Goal: Obtain resource: Download file/media

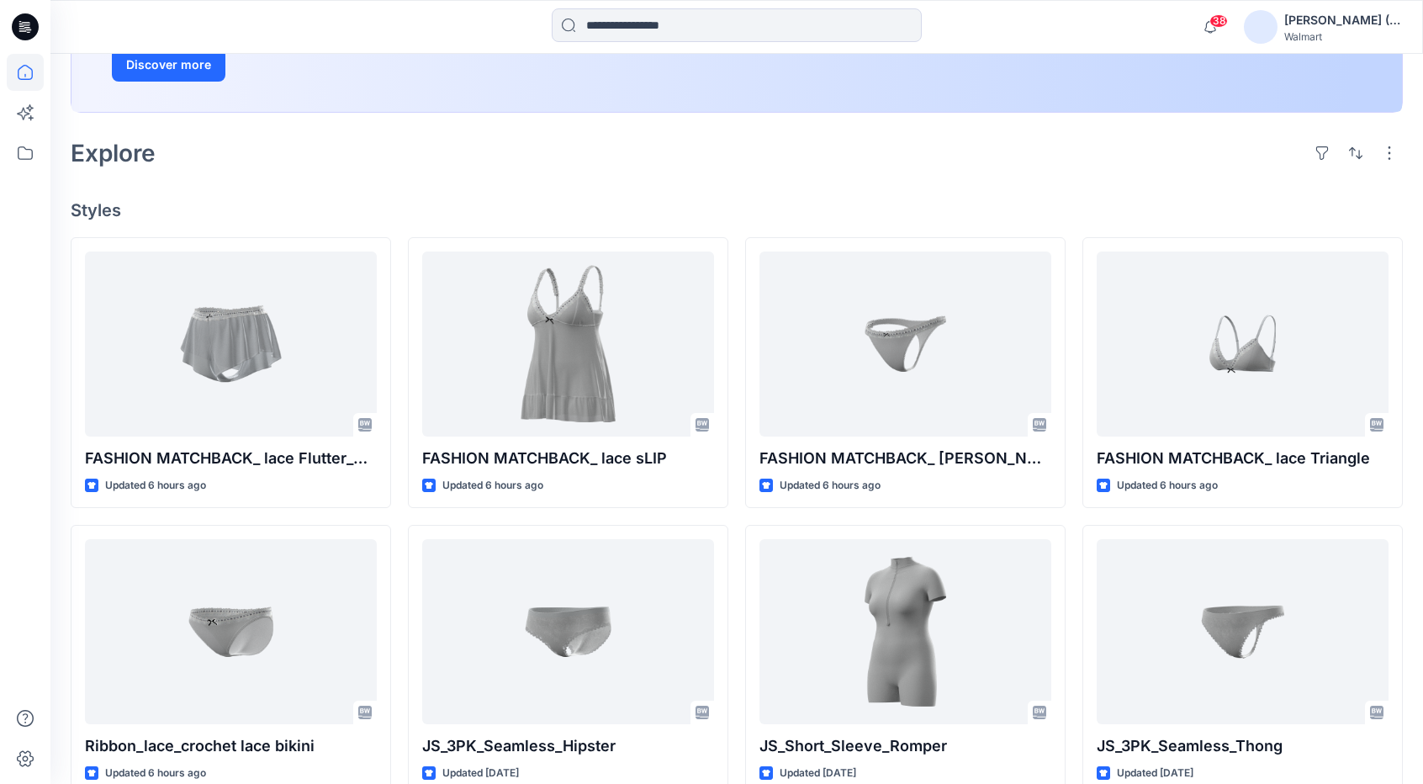
scroll to position [336, 0]
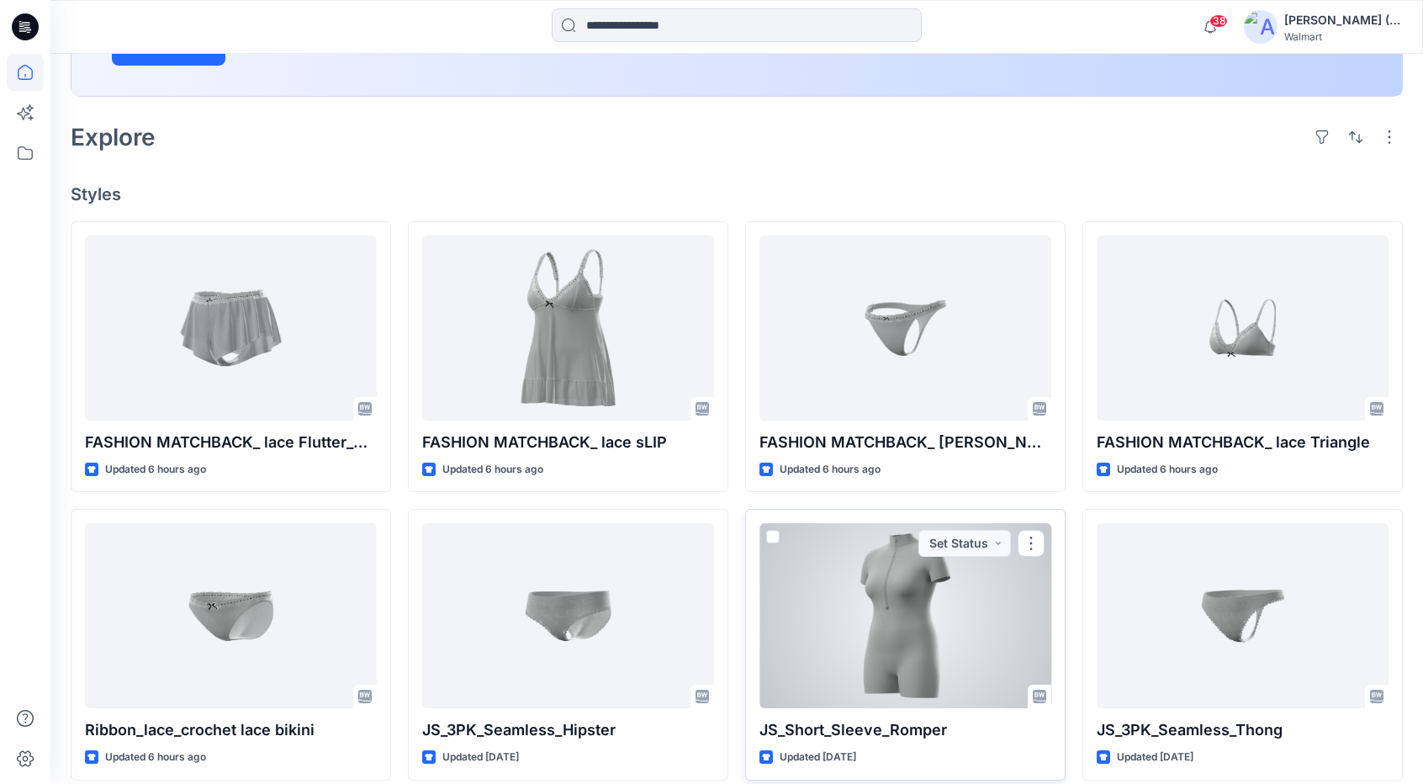
click at [908, 618] on div at bounding box center [906, 615] width 292 height 185
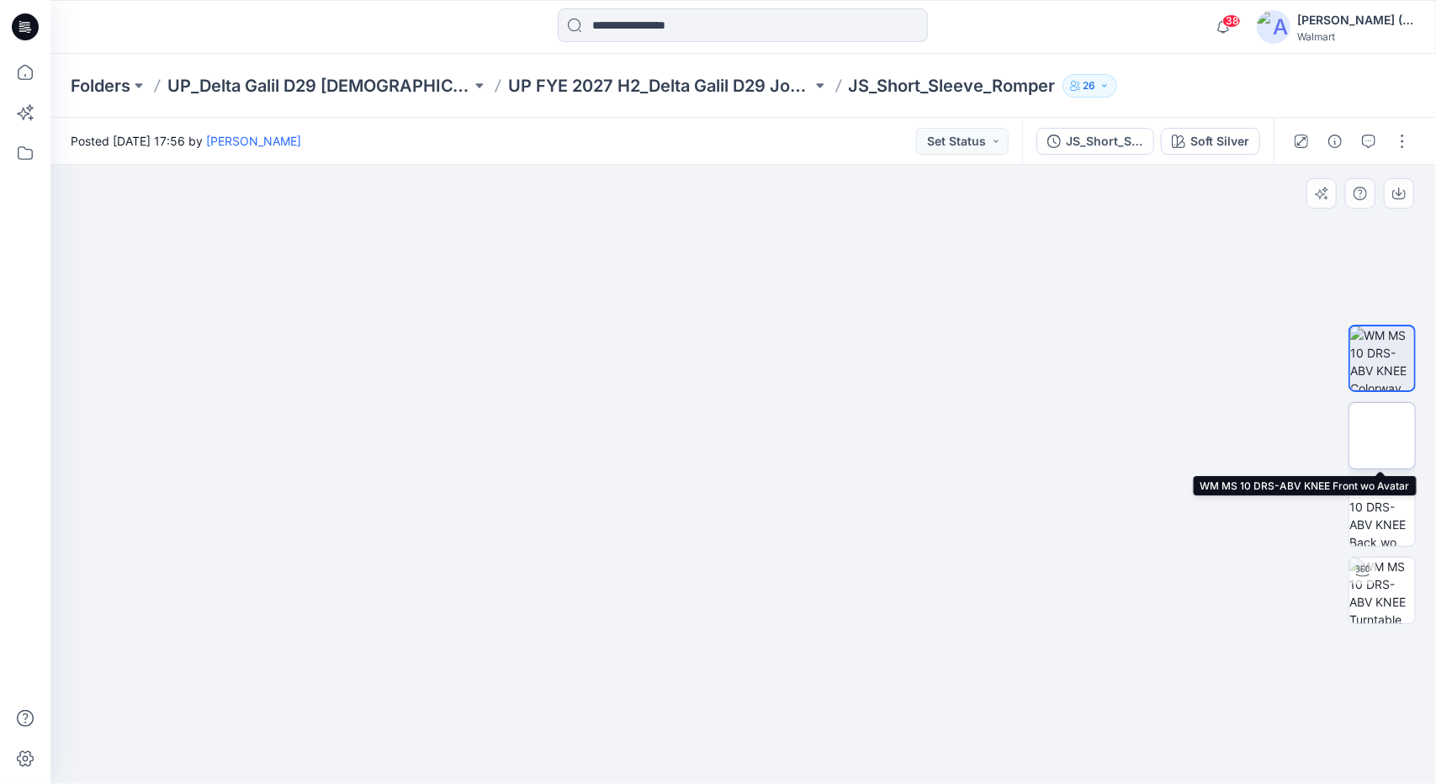
click at [1382, 436] on img at bounding box center [1382, 436] width 0 height 0
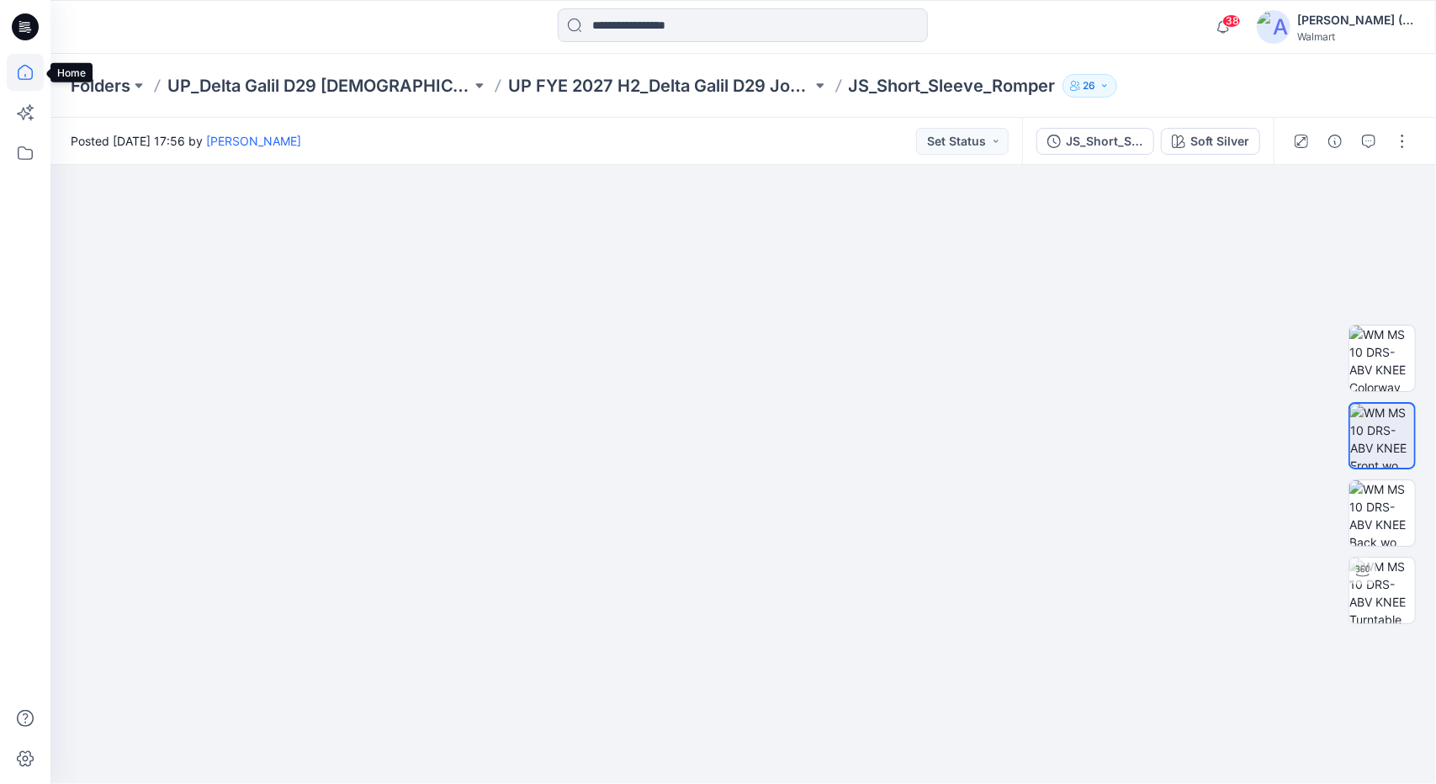
click at [19, 68] on icon at bounding box center [25, 72] width 15 height 15
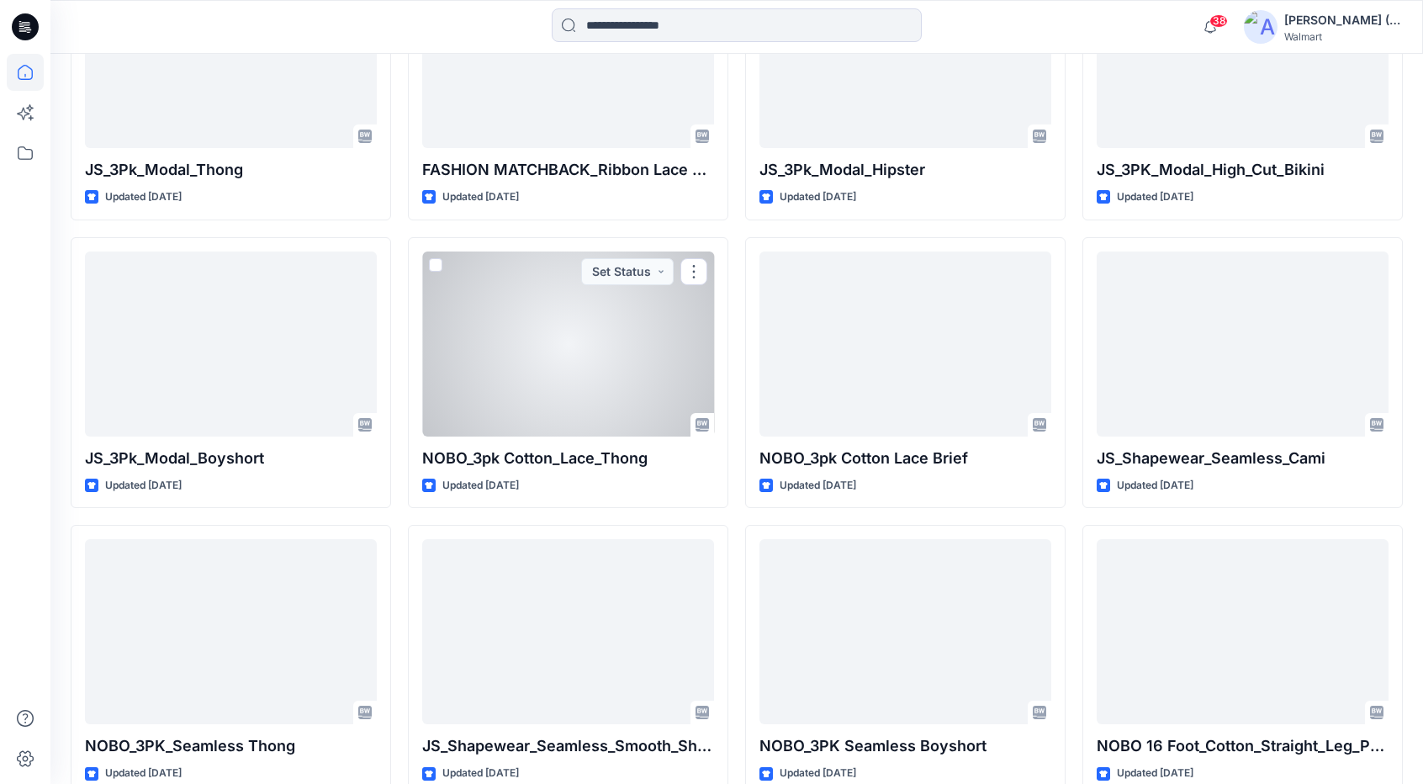
scroll to position [1478, 0]
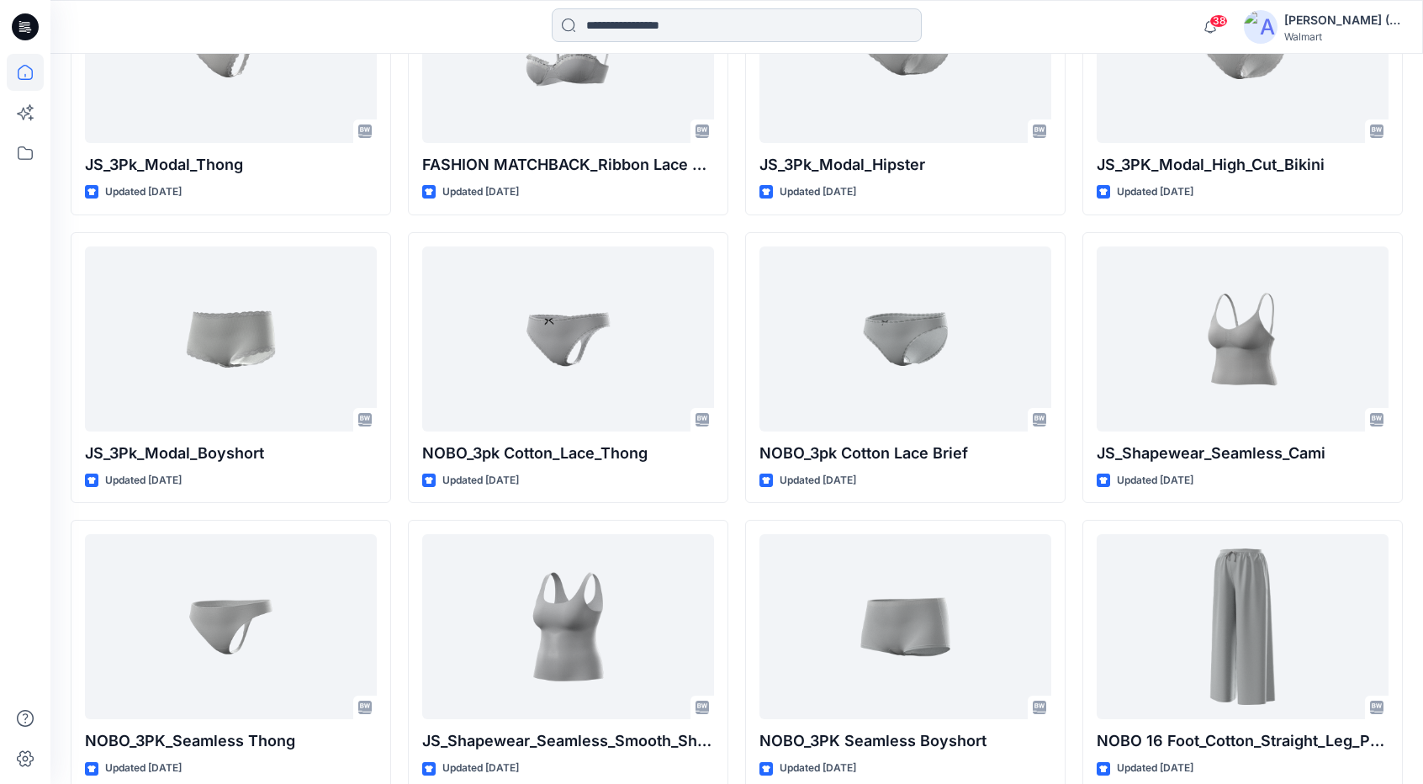
click at [840, 30] on input at bounding box center [737, 25] width 370 height 34
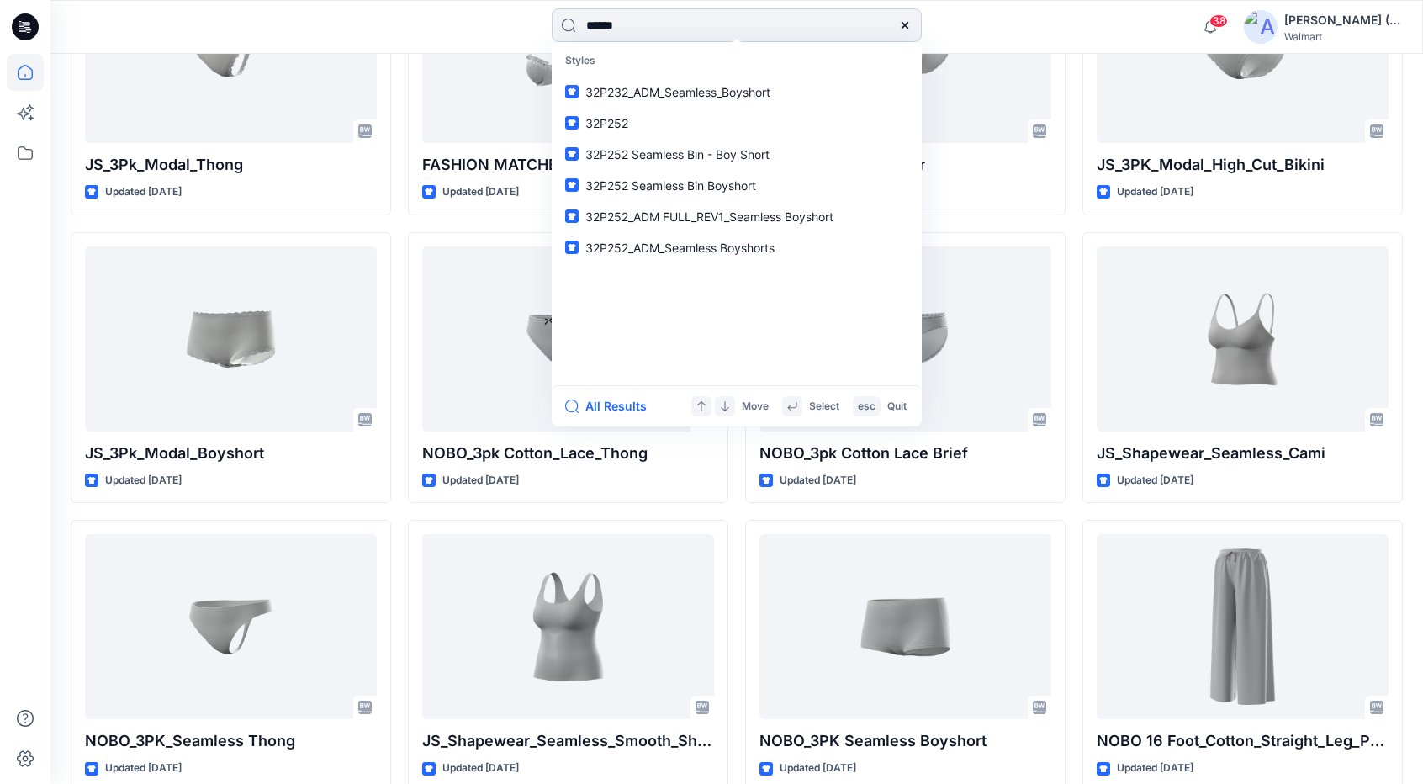
type input "******"
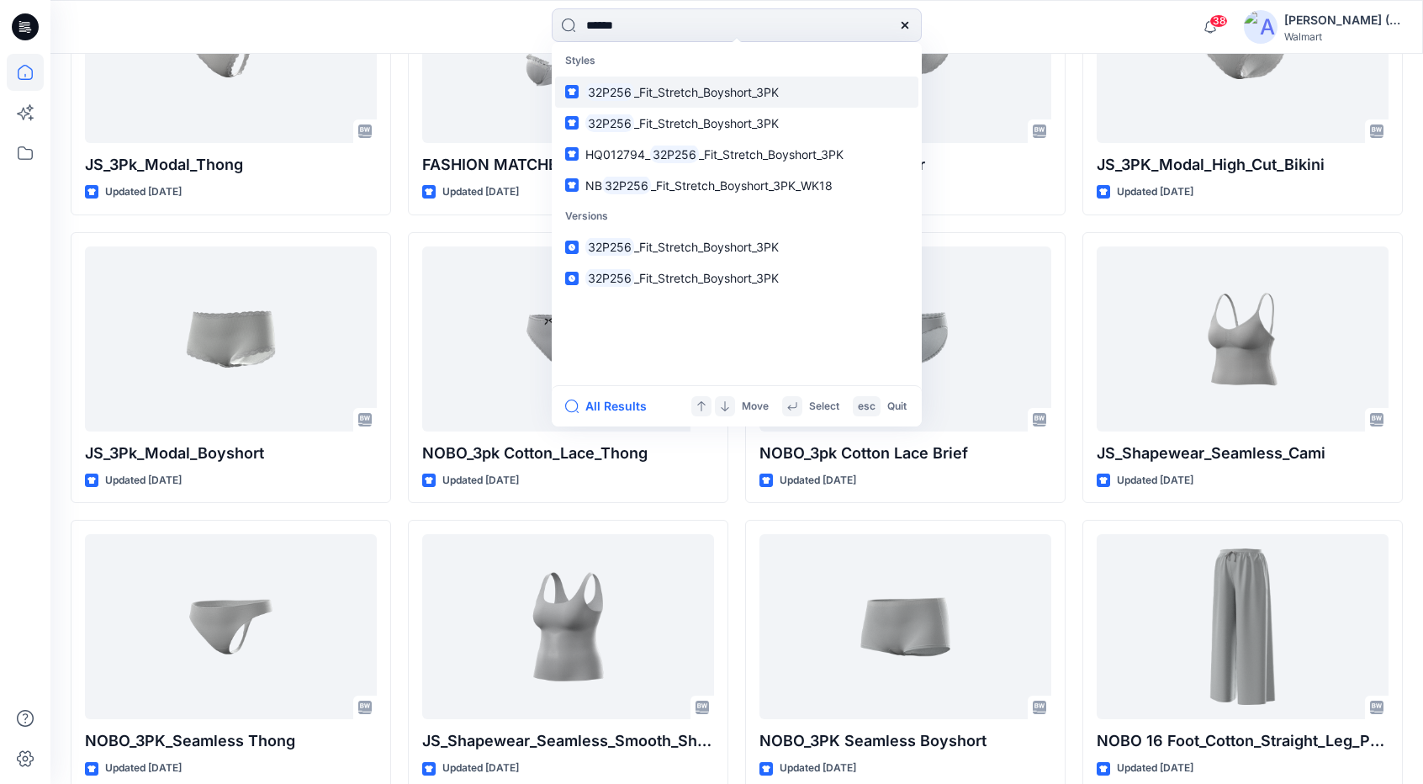
click at [761, 81] on link "32P256 _Fit_Stretch_Boyshort_3PK" at bounding box center [736, 92] width 363 height 31
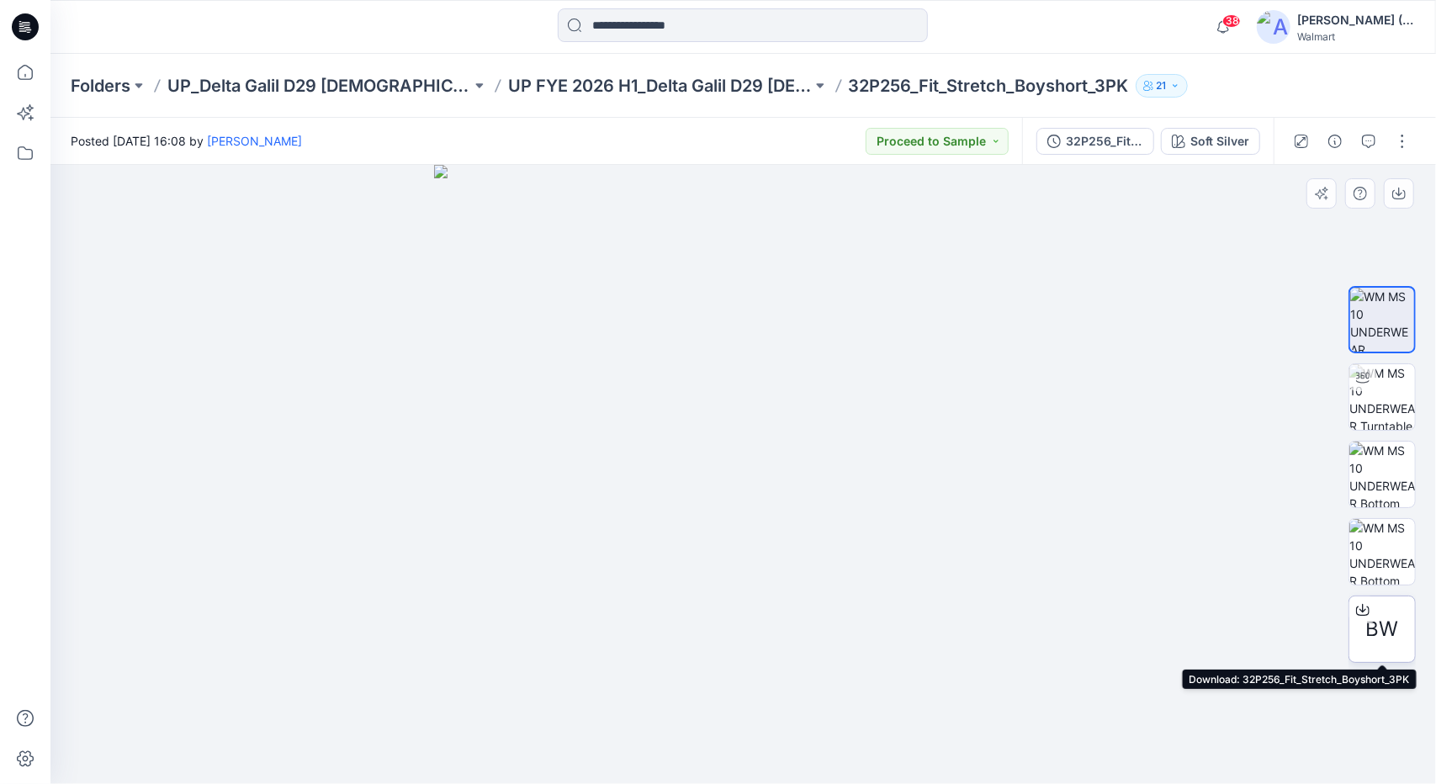
click at [1380, 627] on span "BW" at bounding box center [1382, 629] width 33 height 30
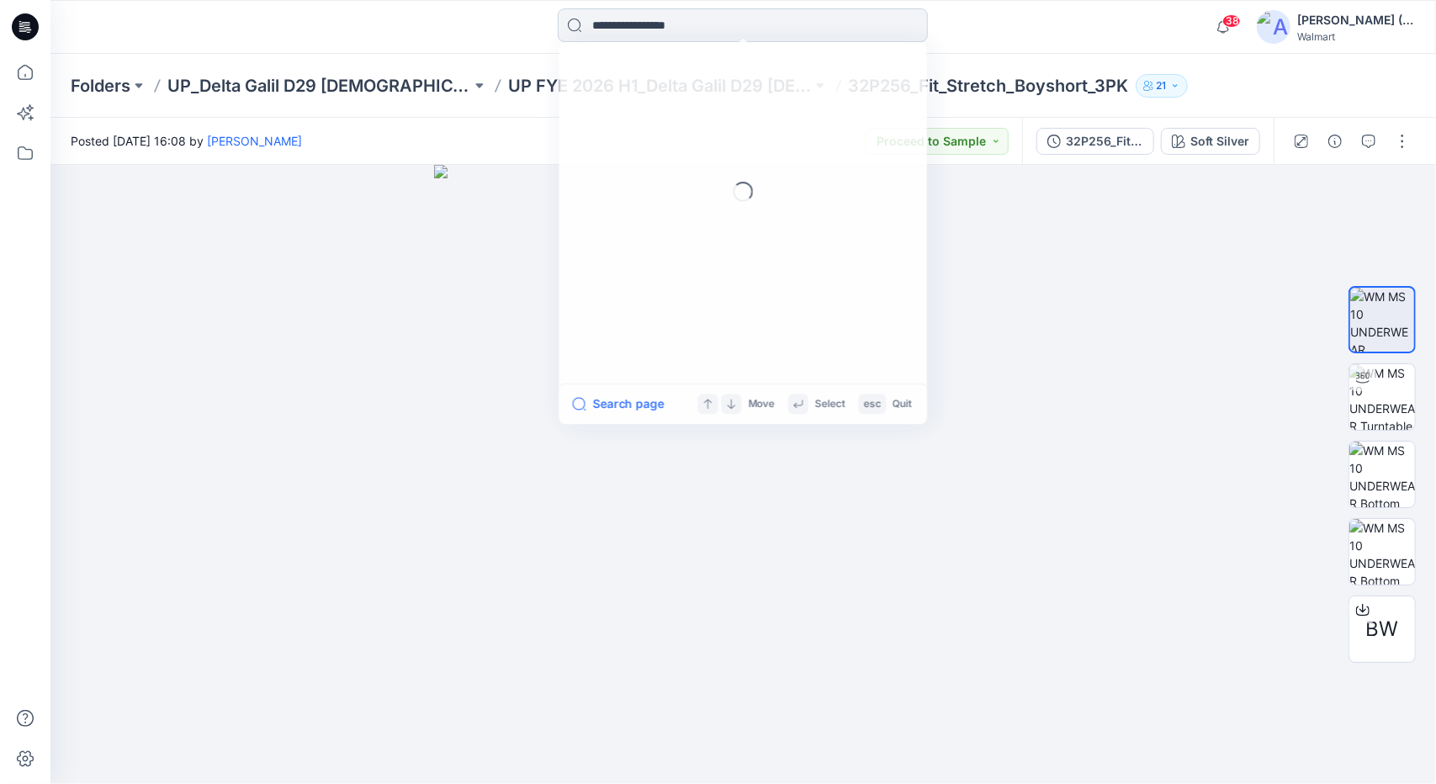
click at [742, 11] on input at bounding box center [743, 25] width 370 height 34
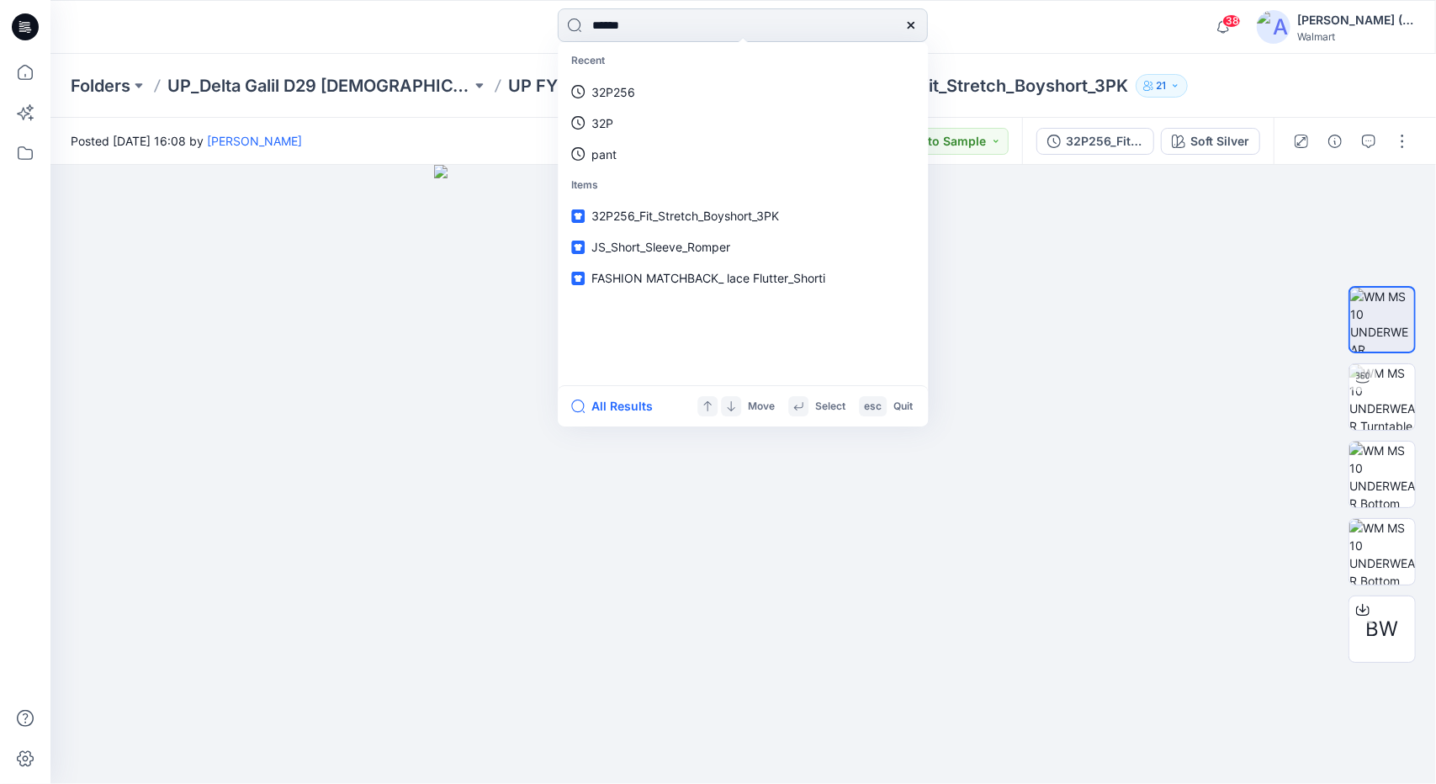
type input "******"
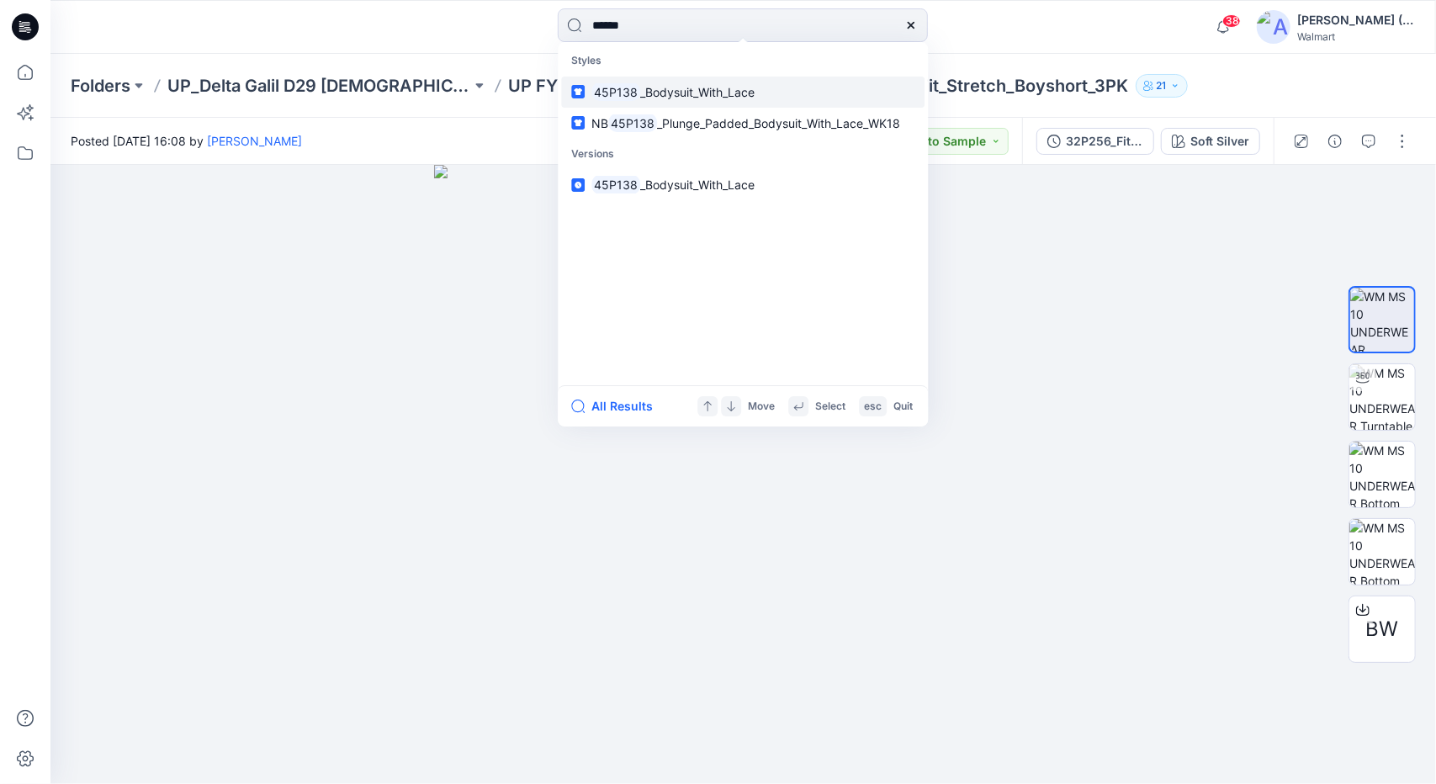
click at [734, 90] on span "_Bodysuit_With_Lace" at bounding box center [697, 92] width 114 height 14
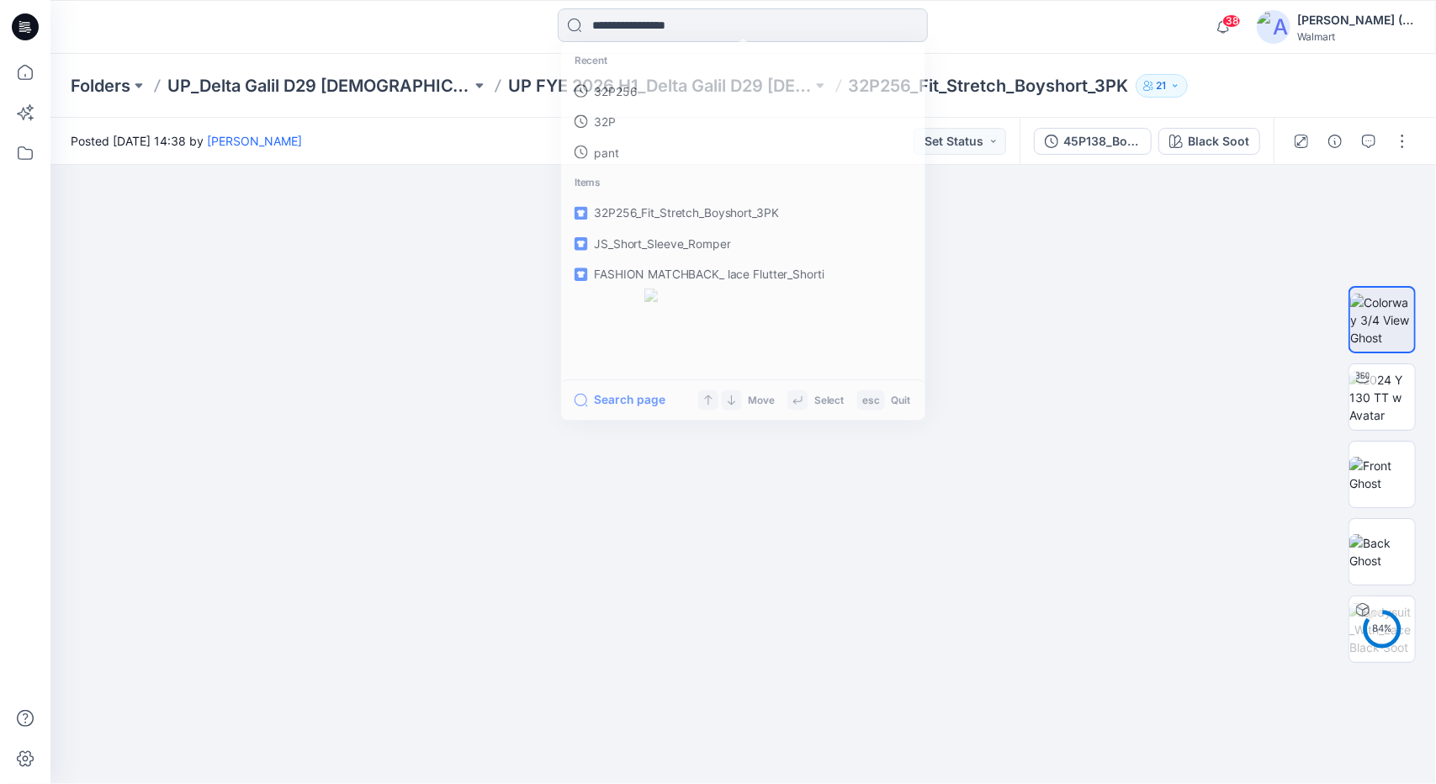
click at [727, 34] on input at bounding box center [743, 25] width 370 height 34
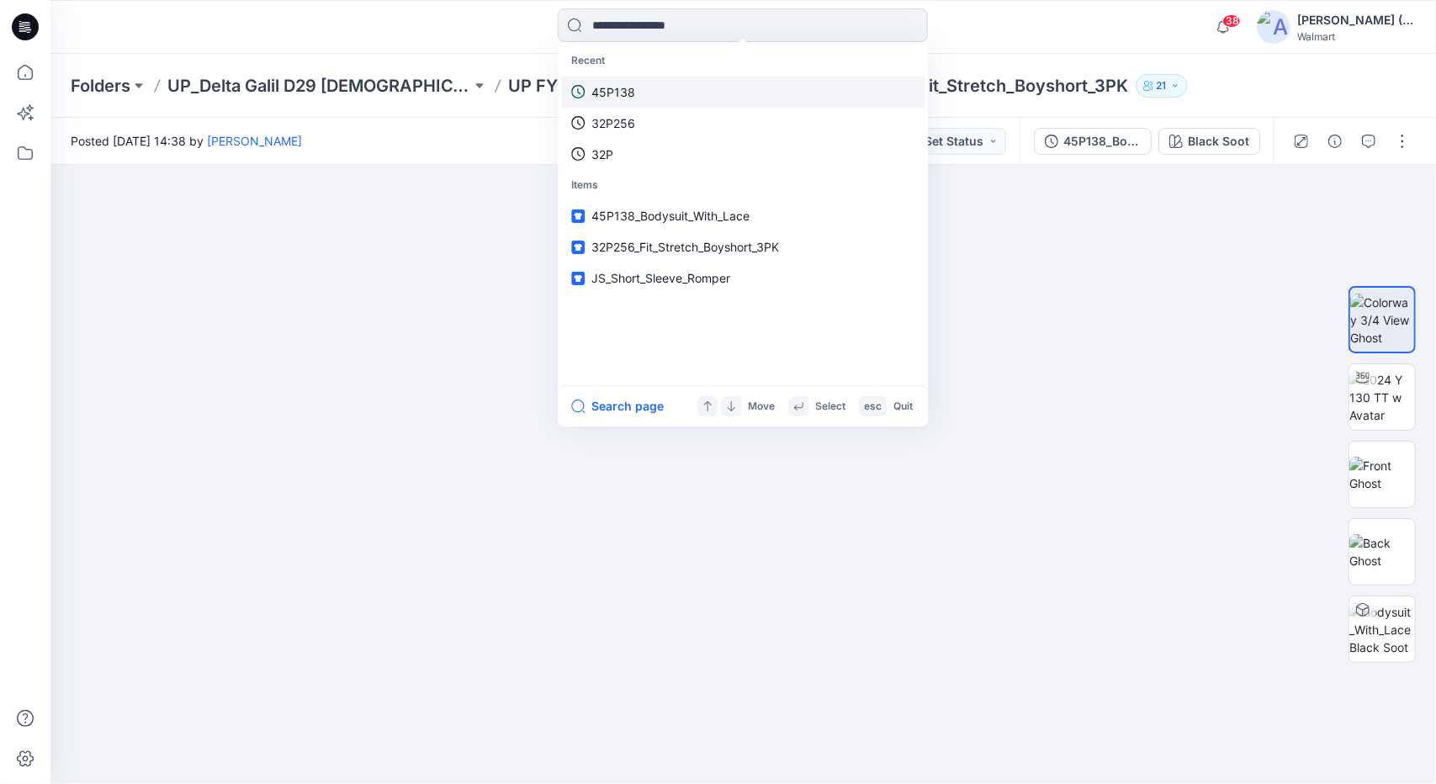
click at [683, 91] on link "45P138" at bounding box center [742, 92] width 363 height 31
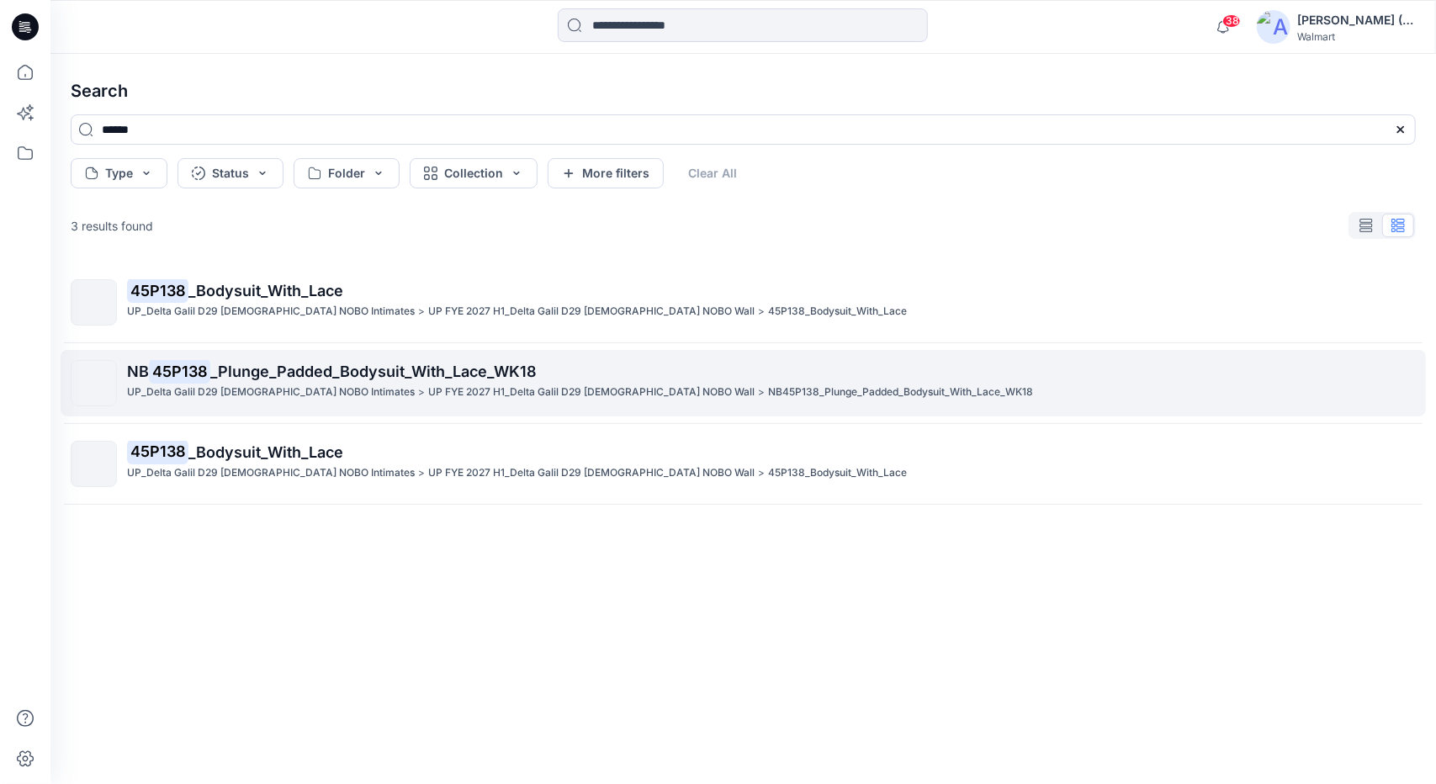
click at [359, 379] on span "_Plunge_Padded_Bodysuit_With_Lace_WK18" at bounding box center [373, 372] width 326 height 18
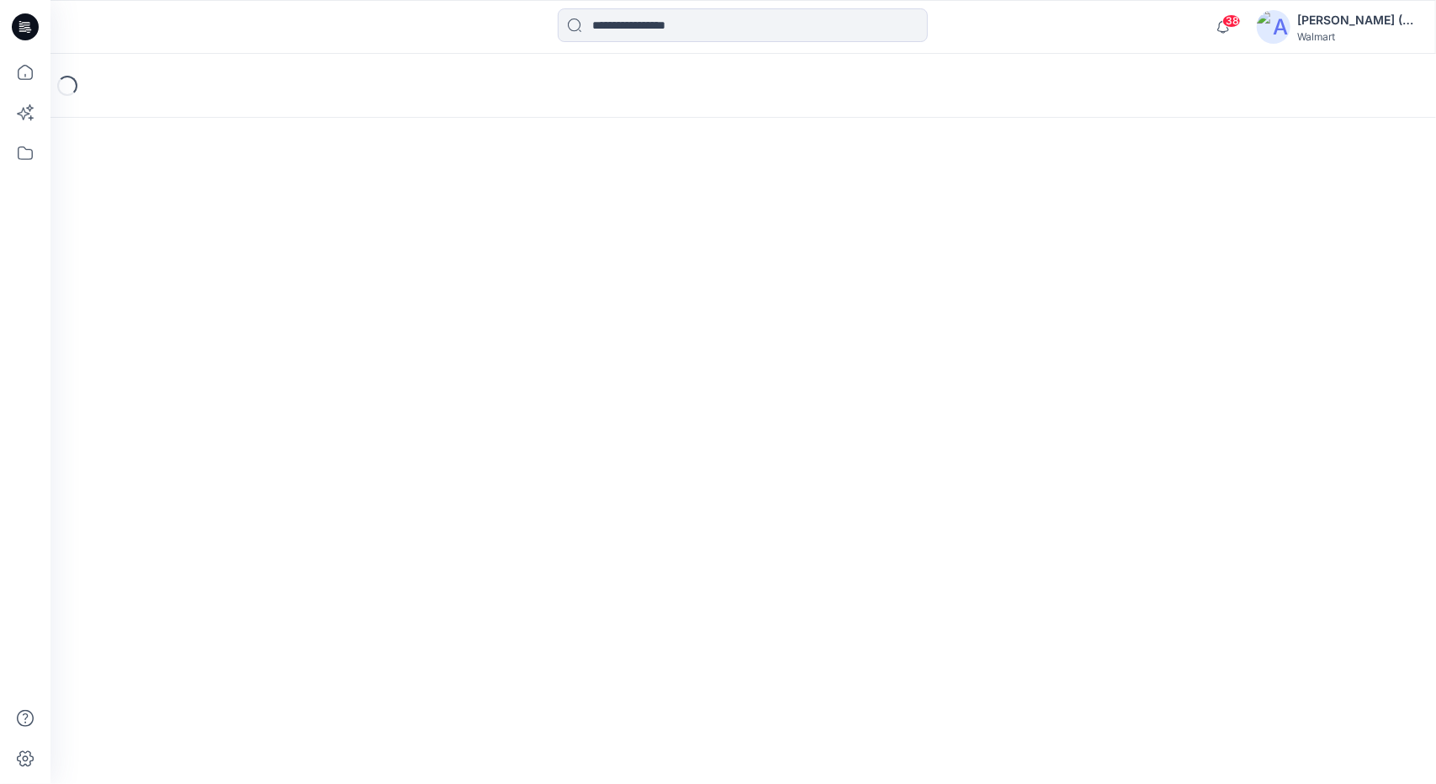
click at [359, 379] on div "Loading..." at bounding box center [742, 419] width 1385 height 730
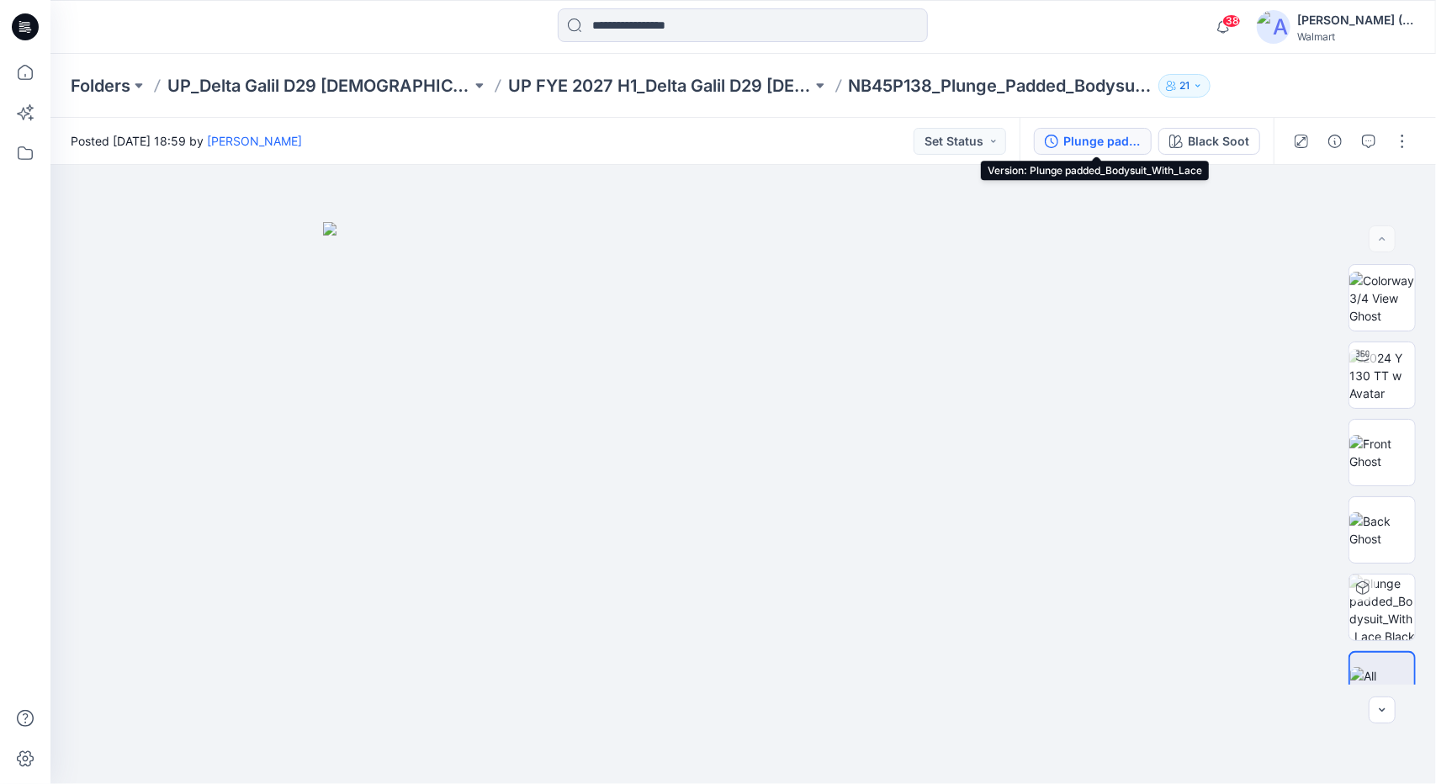
click at [1113, 146] on div "Plunge padded_Bodysuit_With_Lace" at bounding box center [1101, 141] width 77 height 19
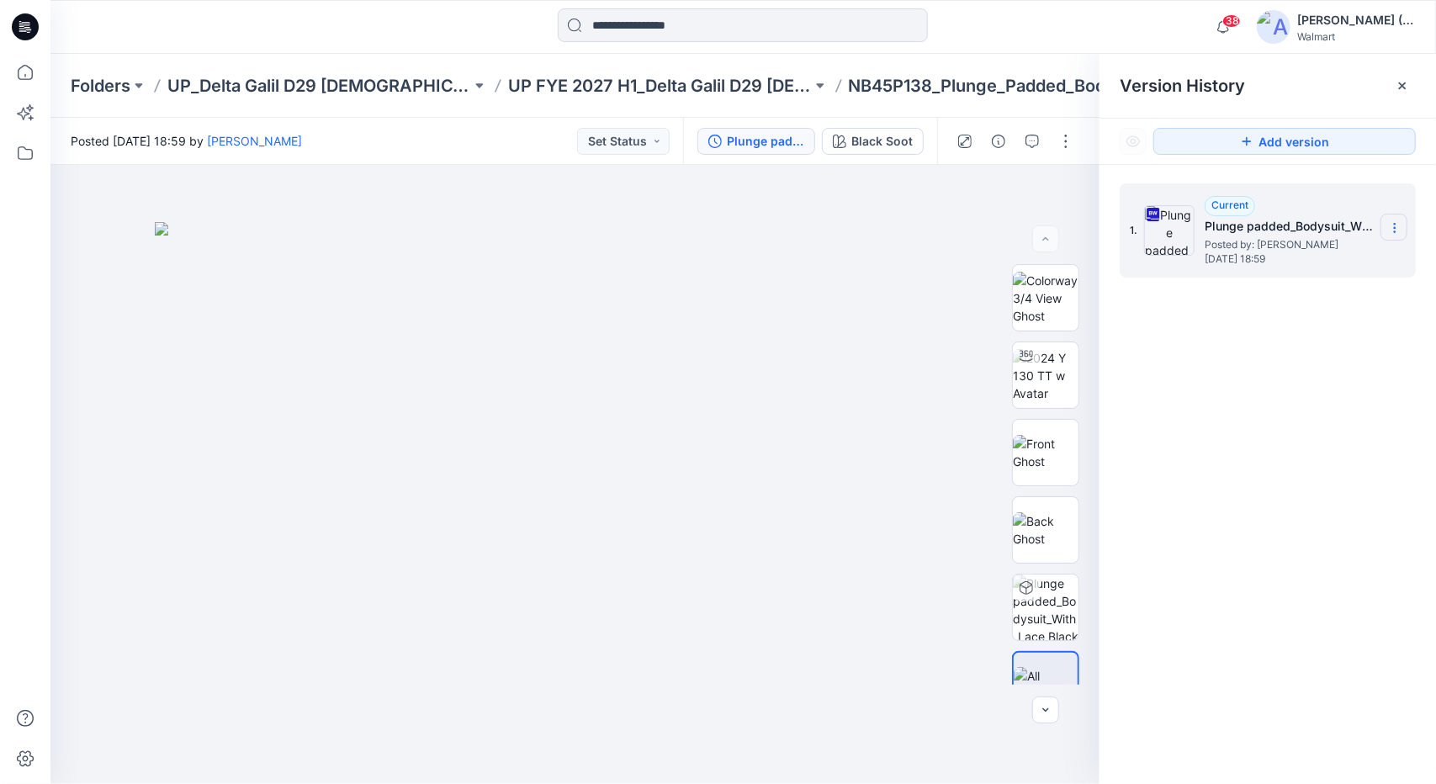
click at [1394, 228] on icon at bounding box center [1394, 227] width 13 height 13
click at [1337, 255] on span "Download Source BW File" at bounding box center [1309, 261] width 140 height 20
click at [1406, 227] on section at bounding box center [1393, 227] width 27 height 27
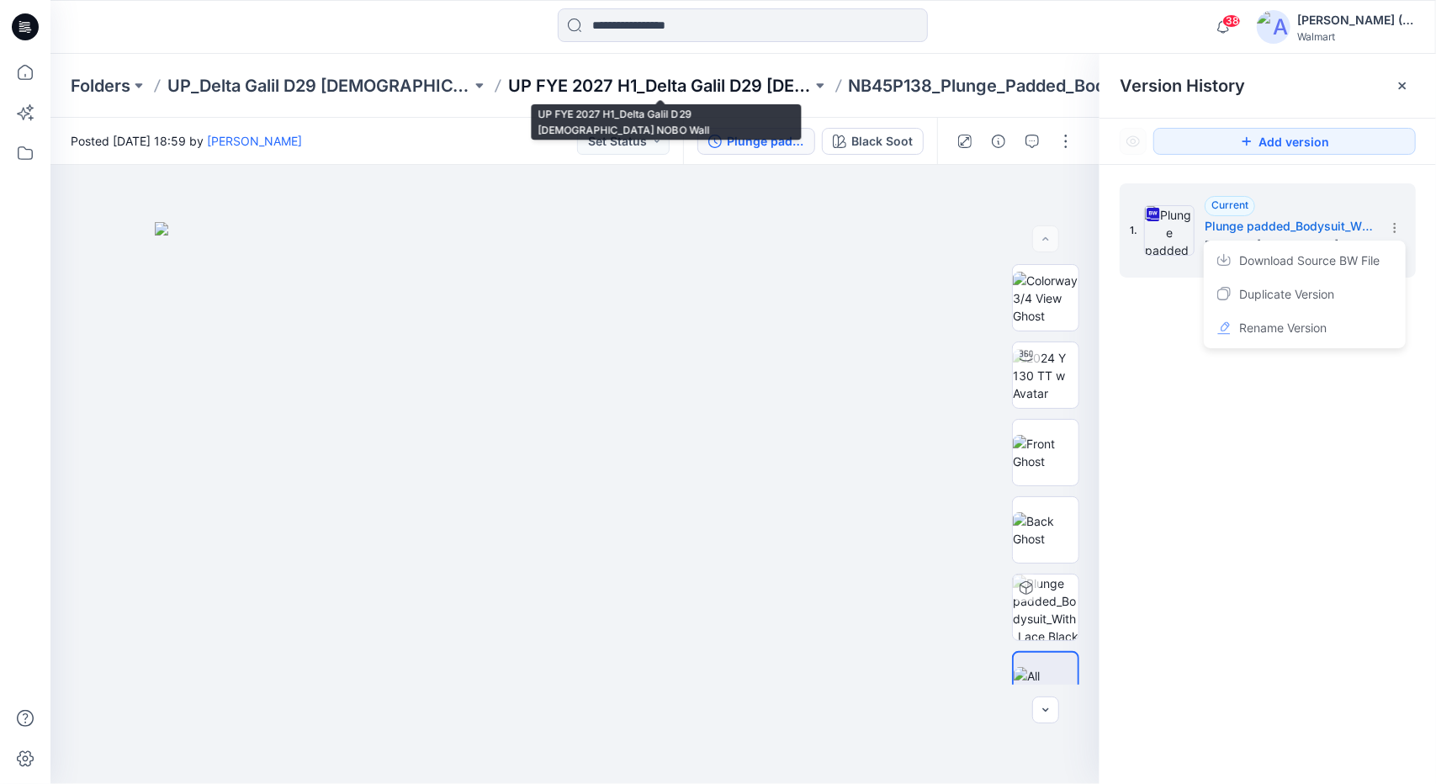
click at [690, 96] on p "UP FYE 2027 H1_Delta Galil D29 [DEMOGRAPHIC_DATA] NOBO Wall" at bounding box center [660, 86] width 304 height 24
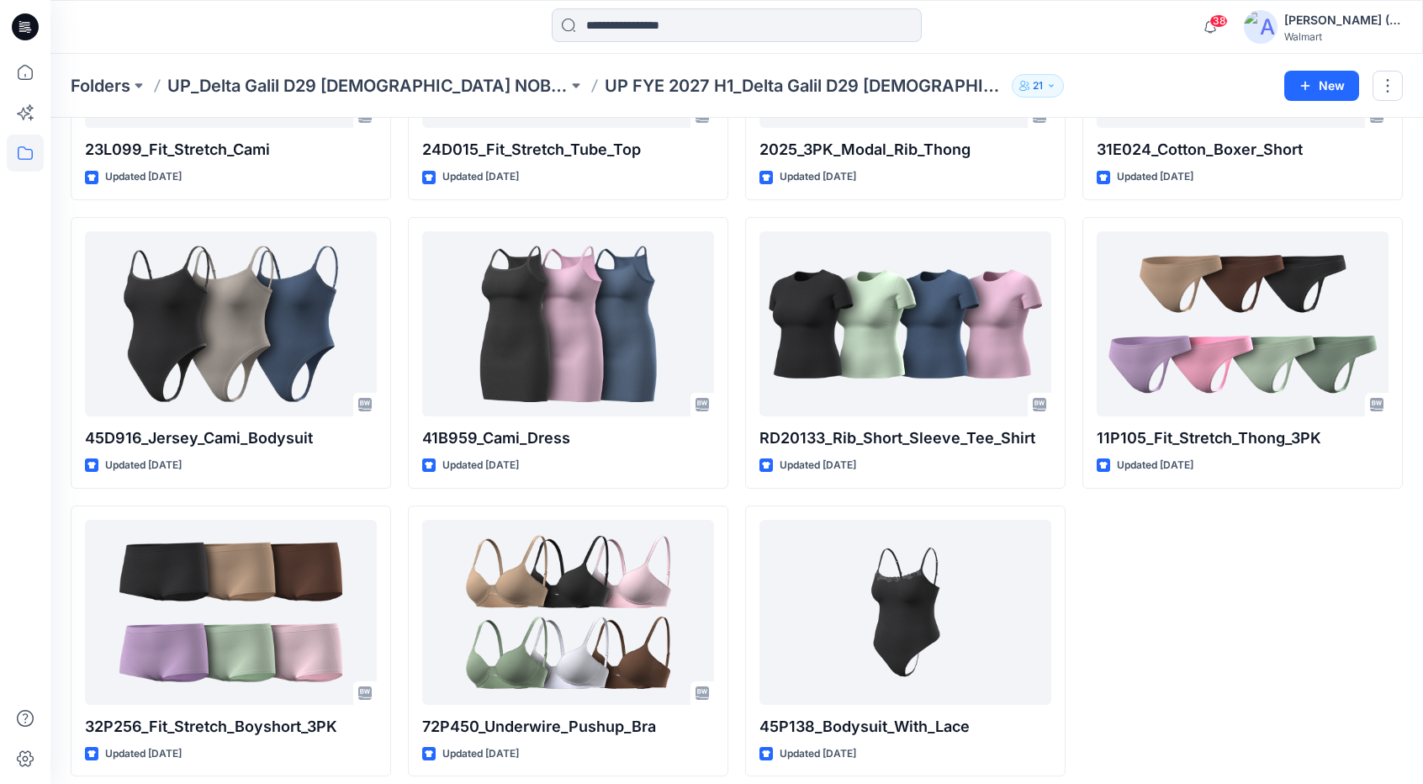
scroll to position [3146, 0]
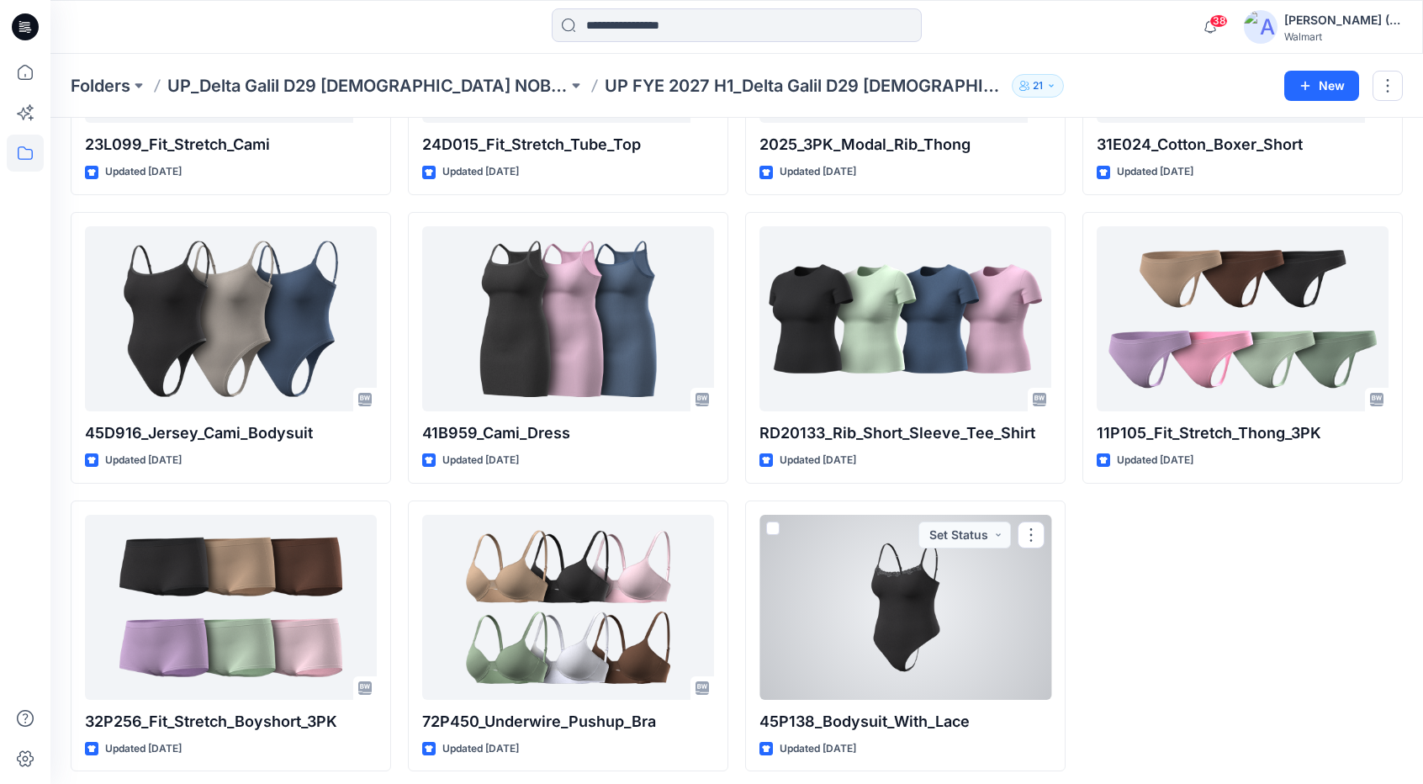
click at [929, 585] on div at bounding box center [906, 607] width 292 height 185
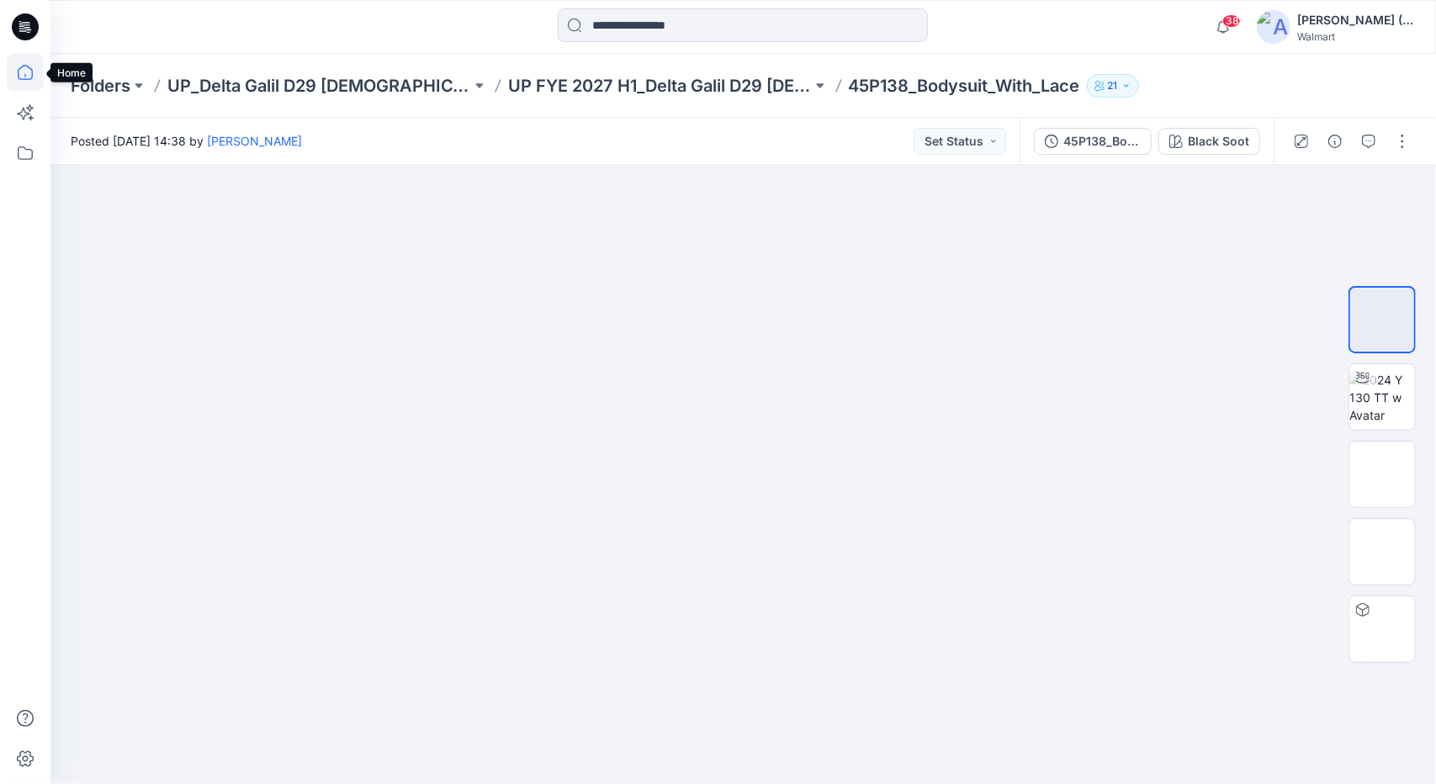
click at [19, 66] on icon at bounding box center [25, 72] width 37 height 37
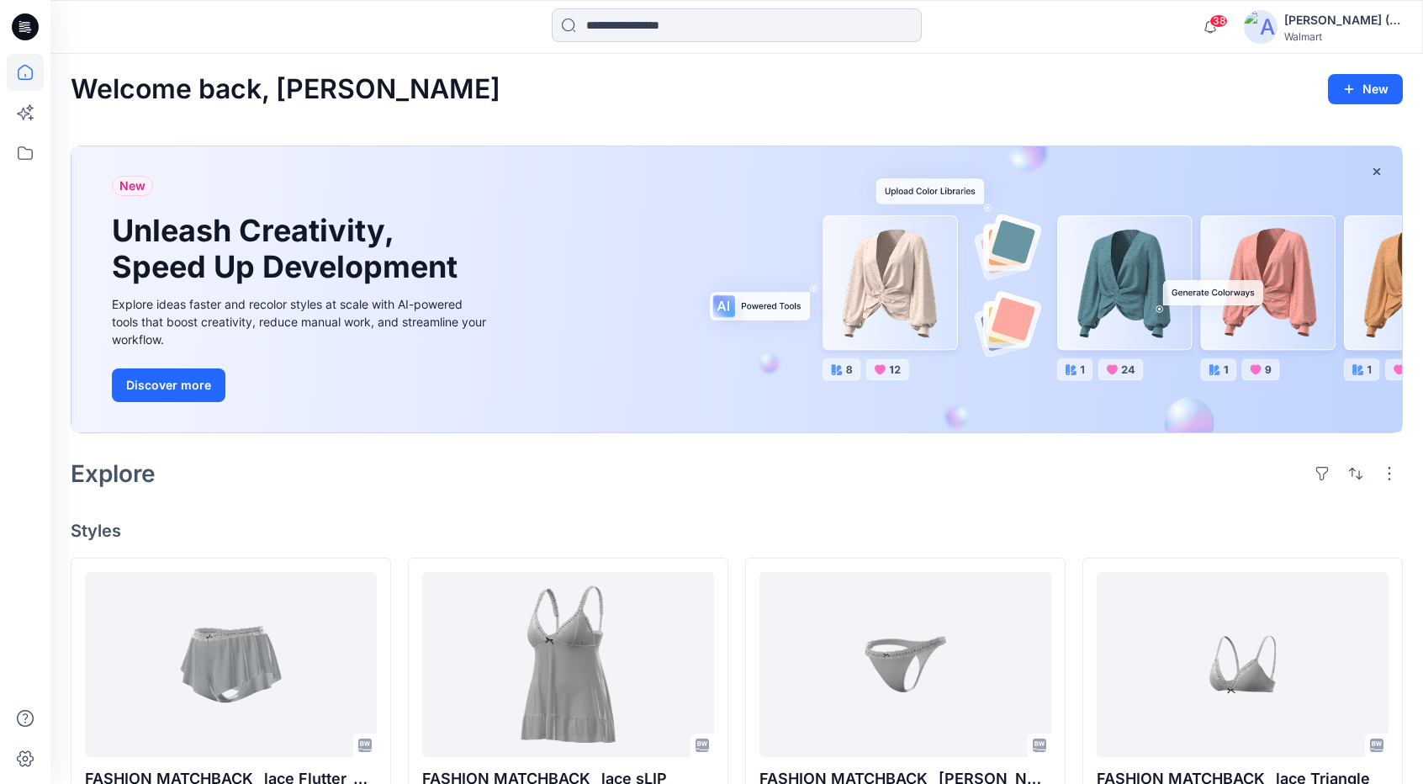
click at [861, 26] on input at bounding box center [737, 25] width 370 height 34
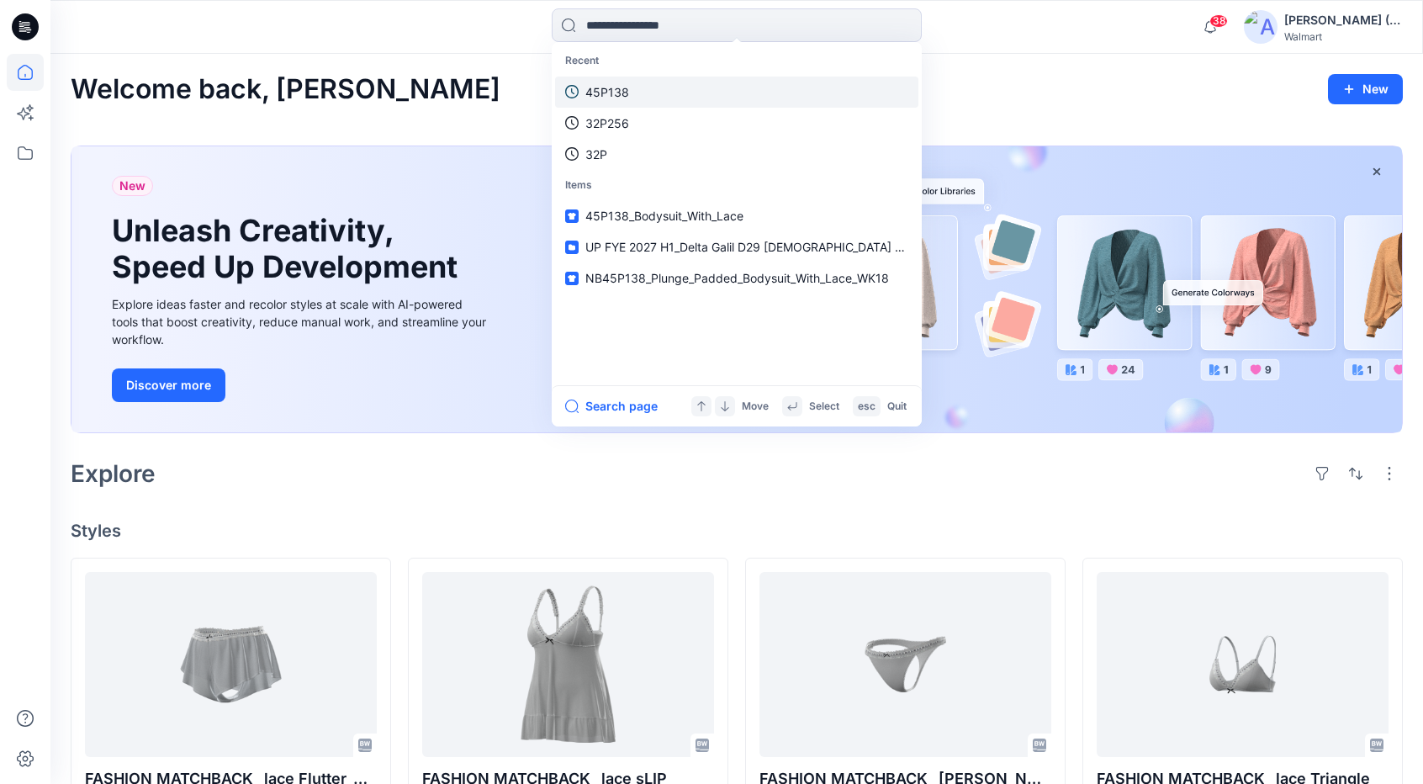
click at [596, 82] on link "45P138" at bounding box center [736, 92] width 363 height 31
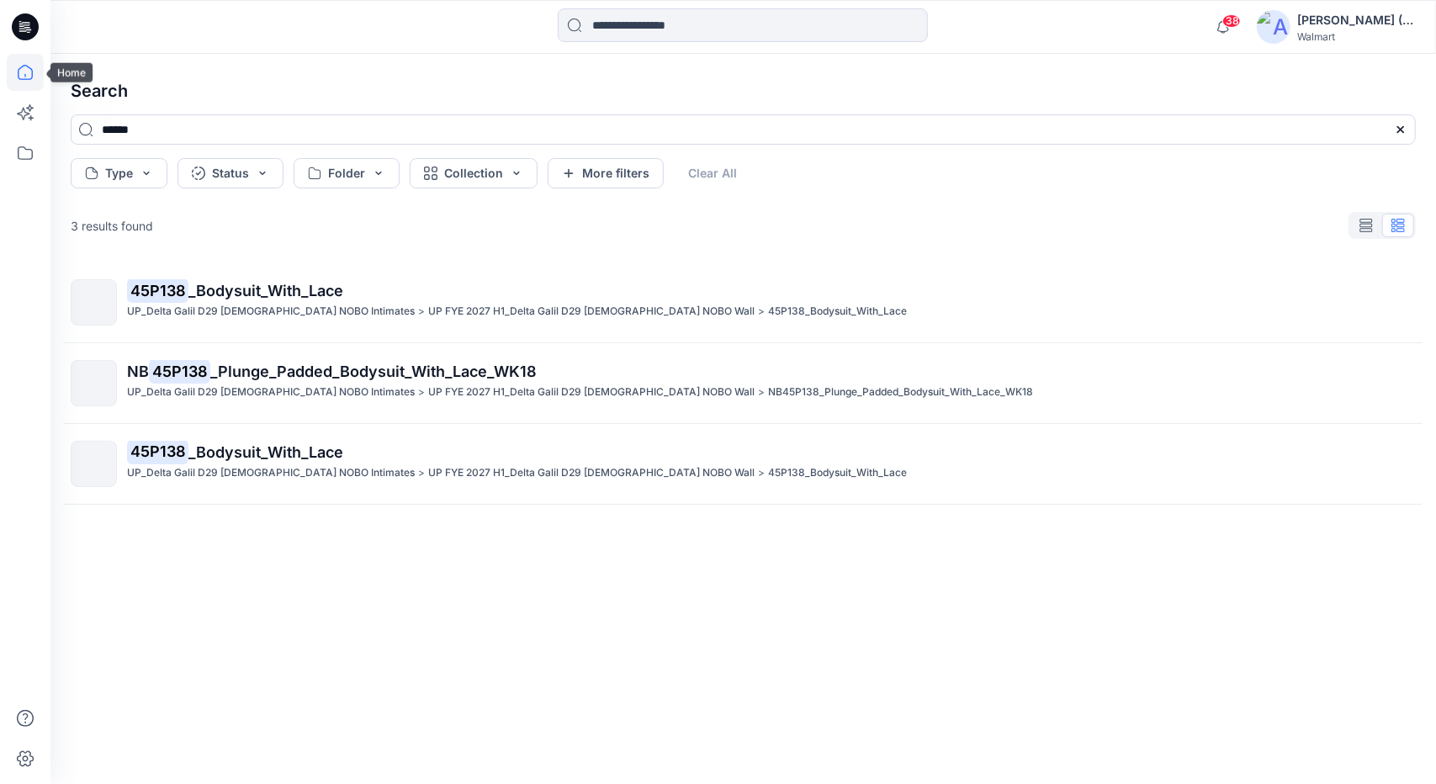
click at [20, 56] on icon at bounding box center [25, 72] width 37 height 37
